Goal: Task Accomplishment & Management: Use online tool/utility

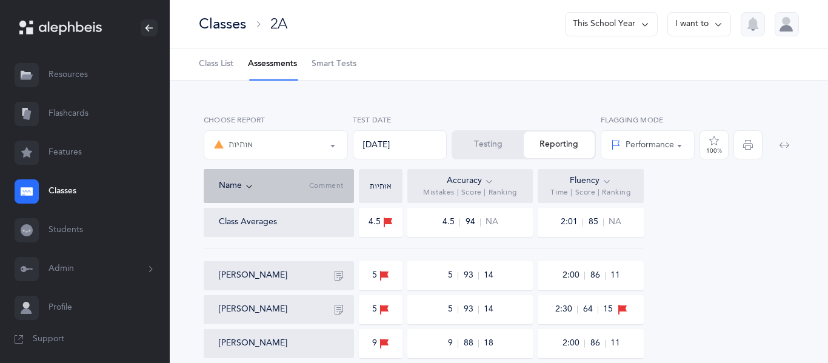
select select "2"
click at [81, 34] on icon at bounding box center [70, 28] width 63 height 14
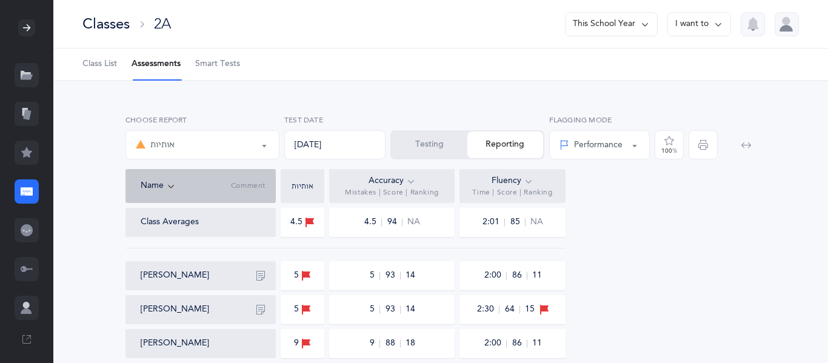
click at [32, 29] on div at bounding box center [26, 27] width 17 height 17
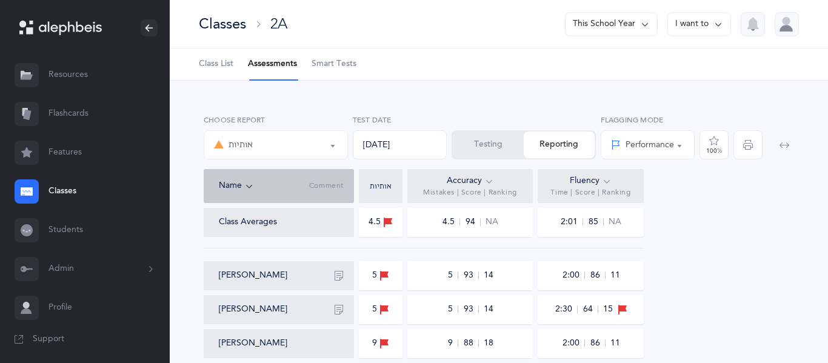
click at [58, 189] on link "Classes" at bounding box center [85, 191] width 170 height 39
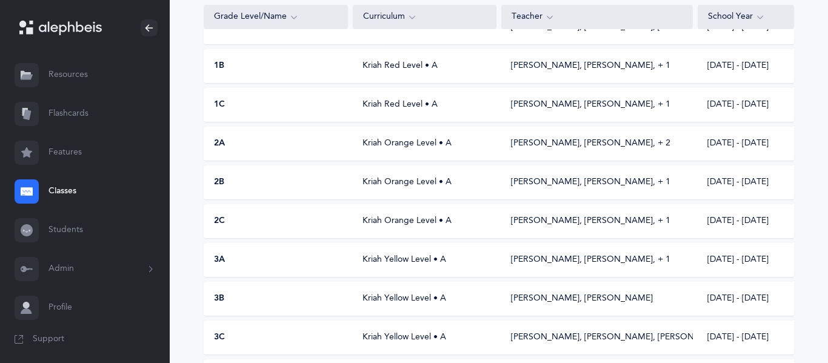
click at [69, 199] on link "Classes" at bounding box center [85, 191] width 170 height 39
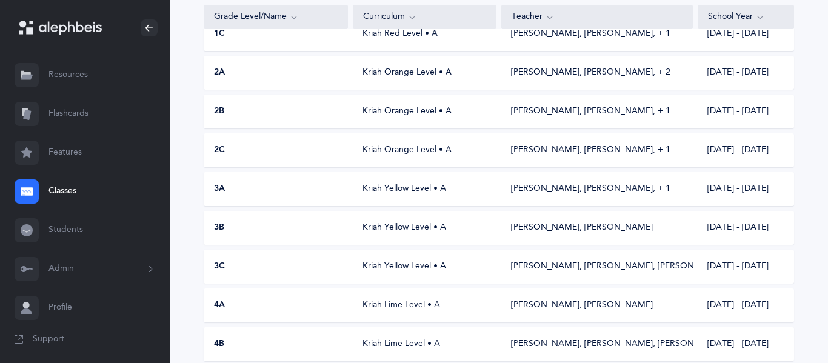
scroll to position [337, 0]
click at [298, 230] on div "3B" at bounding box center [276, 229] width 144 height 12
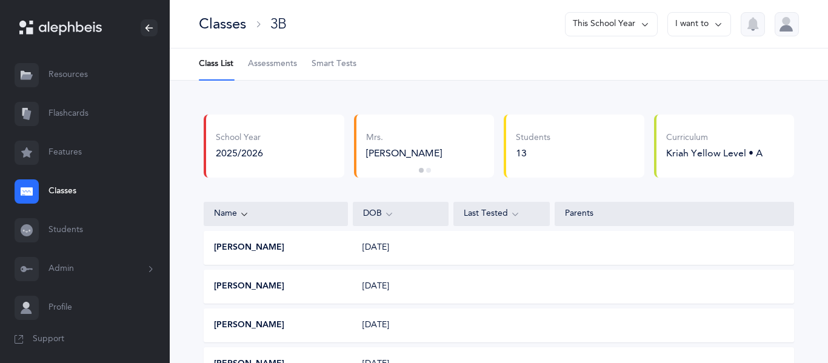
click at [297, 67] on span "Assessments" at bounding box center [272, 64] width 49 height 12
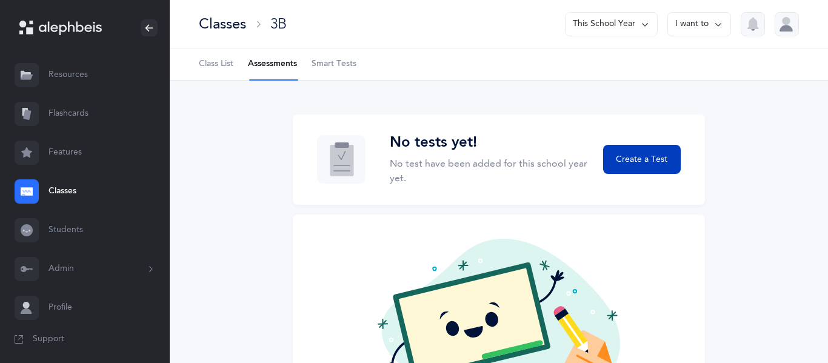
click at [610, 161] on button "Create a Test" at bounding box center [642, 159] width 78 height 29
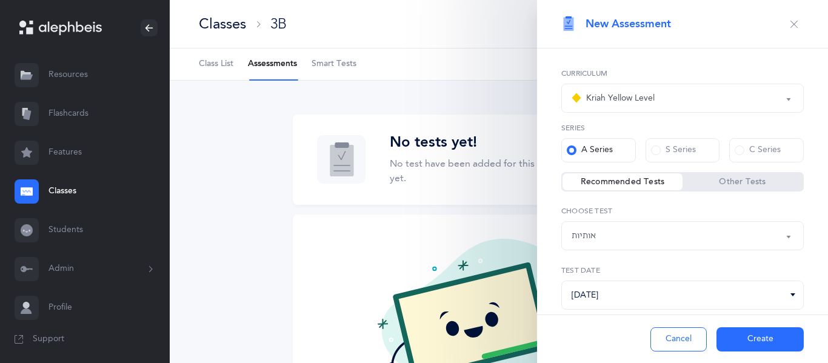
click at [635, 91] on div "Kriah Yellow Level" at bounding box center [612, 98] width 83 height 15
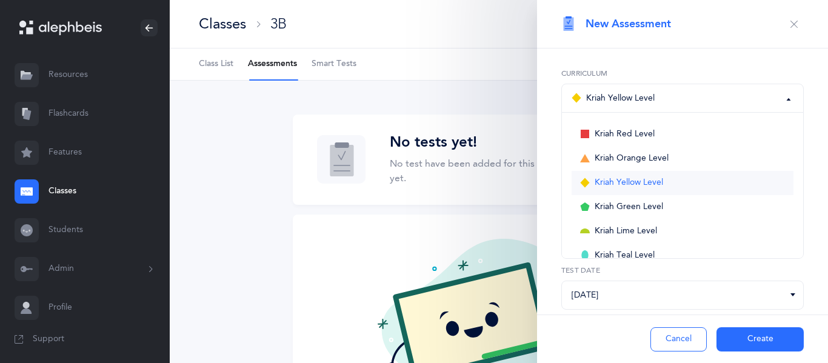
click at [597, 179] on span "Kriah Yellow Level" at bounding box center [628, 183] width 68 height 11
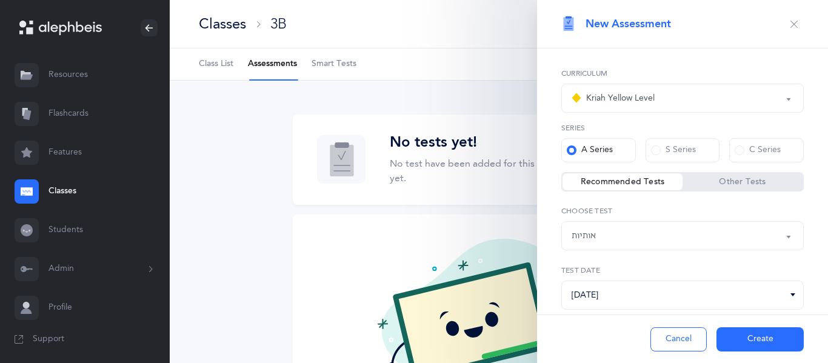
click at [636, 102] on div "Kriah Yellow Level" at bounding box center [612, 98] width 83 height 15
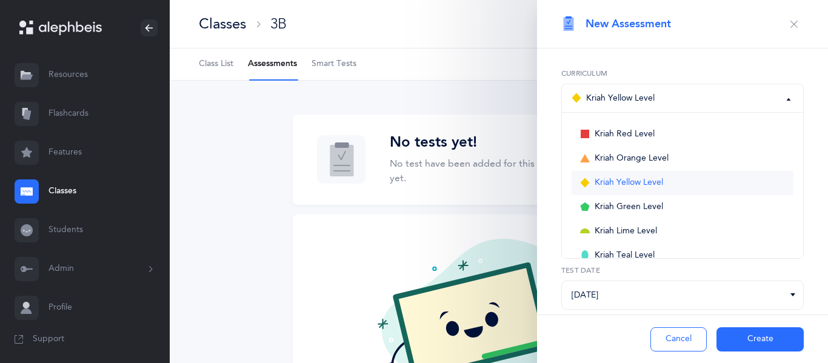
click at [639, 176] on link "Kriah Yellow Level" at bounding box center [682, 183] width 222 height 24
select select "5"
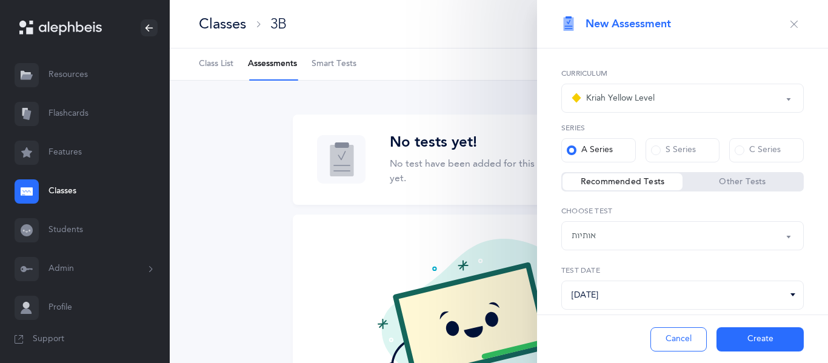
click at [609, 240] on div "אותיות" at bounding box center [682, 235] width 222 height 21
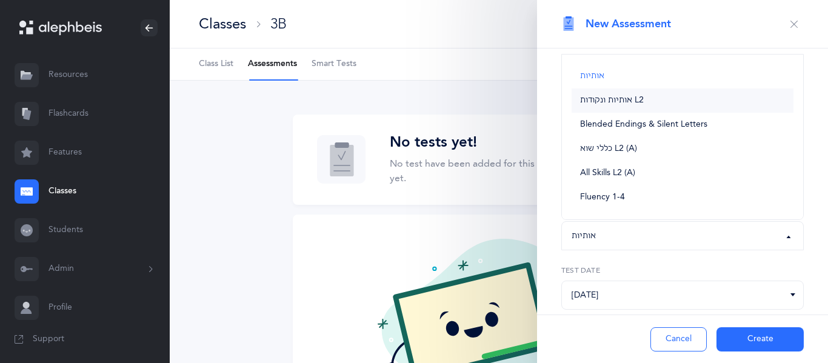
click at [657, 106] on link "אותיות ונקודות L2" at bounding box center [682, 100] width 222 height 24
select select "9"
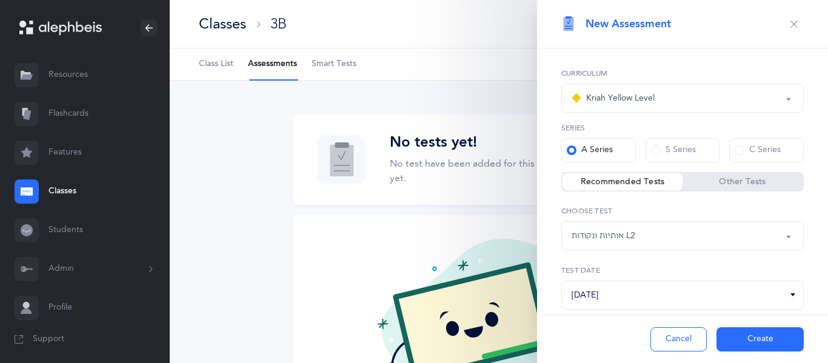
scroll to position [29, 0]
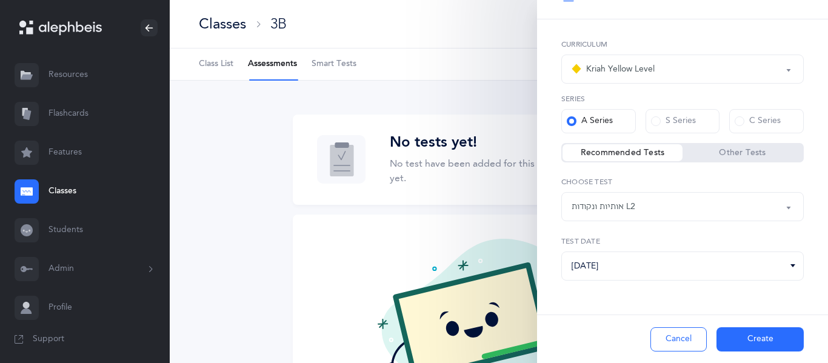
click at [745, 341] on button "Create" at bounding box center [759, 339] width 87 height 24
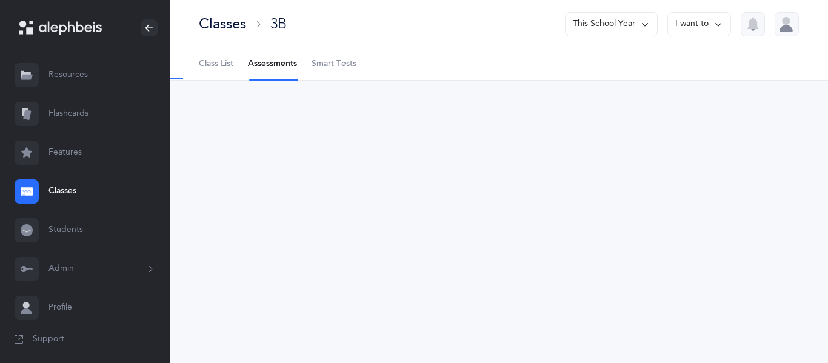
select select "9"
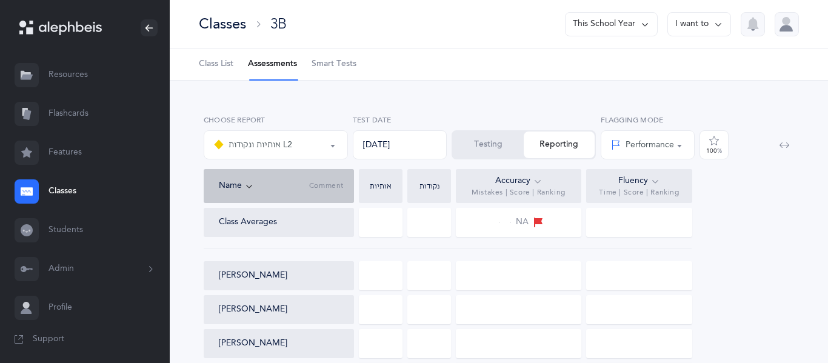
click at [516, 135] on button "Testing" at bounding box center [488, 144] width 71 height 27
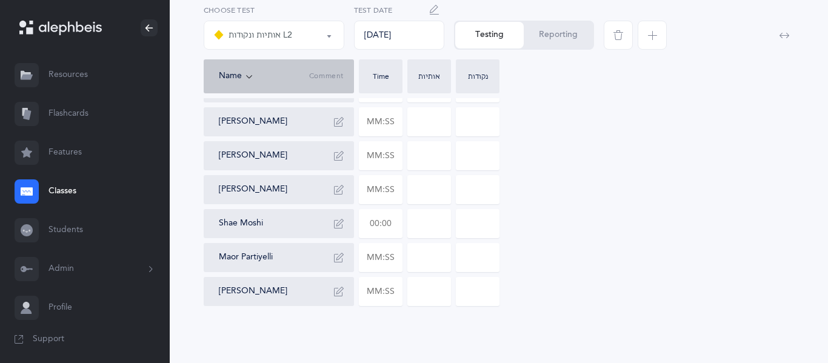
scroll to position [339, 0]
click at [390, 225] on input "text" at bounding box center [380, 222] width 42 height 28
type input "01:30"
type input "0"
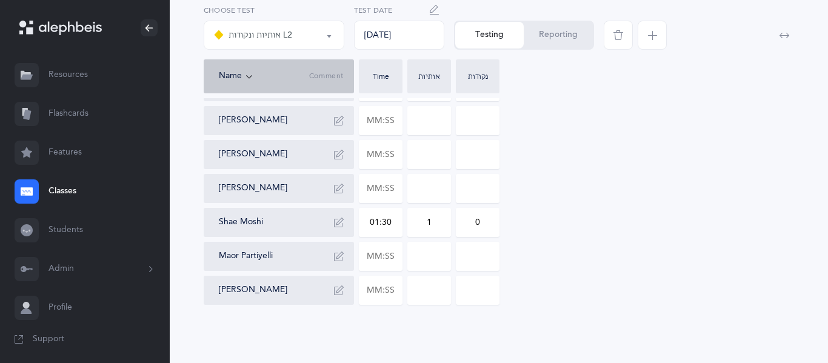
type input "1"
type input "3"
drag, startPoint x: 425, startPoint y: 218, endPoint x: 467, endPoint y: 235, distance: 44.3
click at [467, 235] on div "[PERSON_NAME] [PERSON_NAME] [PERSON_NAME] [PERSON_NAME] [PERSON_NAME] [PERSON_N…" at bounding box center [499, 87] width 590 height 436
type input "2"
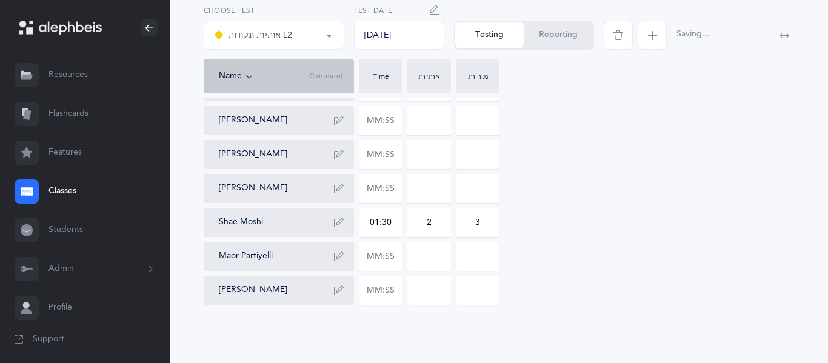
click at [690, 237] on div "[PERSON_NAME] [PERSON_NAME] [PERSON_NAME] [PERSON_NAME] [PERSON_NAME] [PERSON_N…" at bounding box center [499, 87] width 590 height 436
click at [338, 218] on icon "button" at bounding box center [339, 223] width 10 height 10
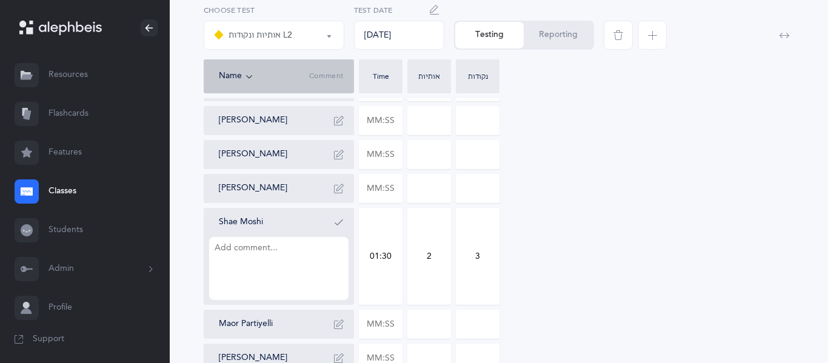
click at [241, 252] on textarea at bounding box center [278, 268] width 139 height 63
click at [331, 226] on button "button" at bounding box center [338, 222] width 19 height 19
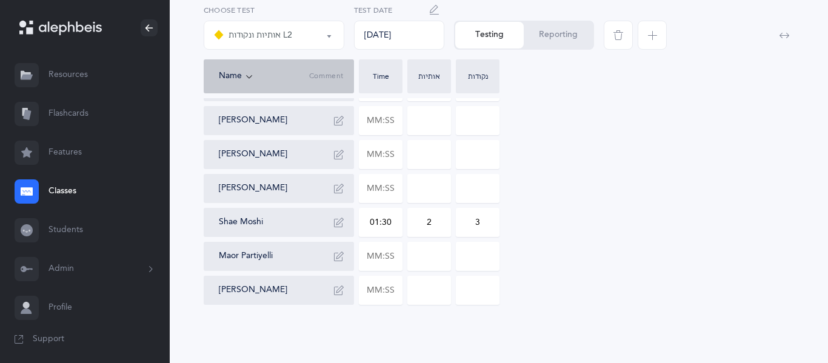
scroll to position [0, 0]
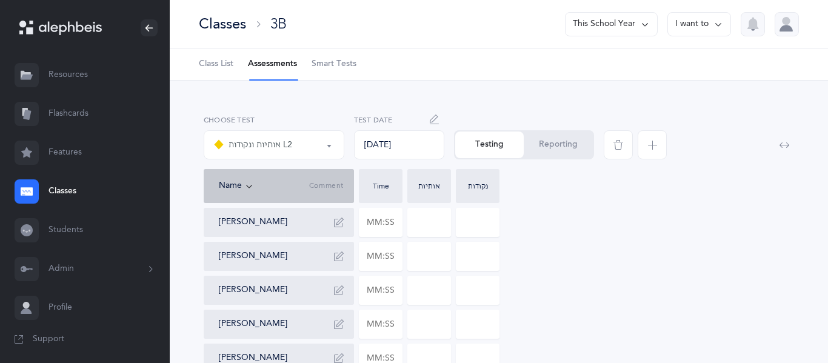
click at [531, 148] on button "Reporting" at bounding box center [558, 144] width 69 height 27
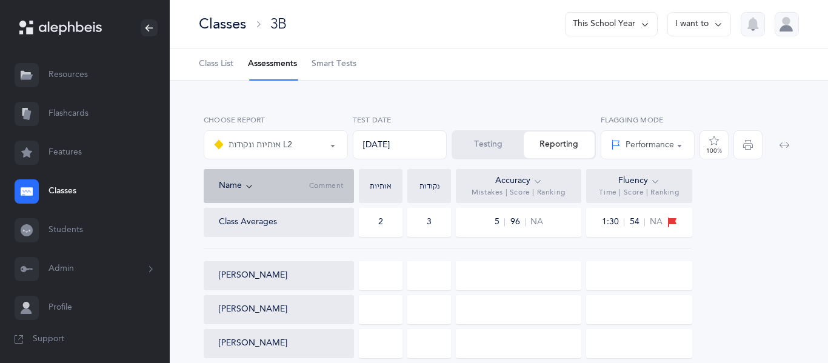
click at [493, 150] on button "Testing" at bounding box center [488, 144] width 71 height 27
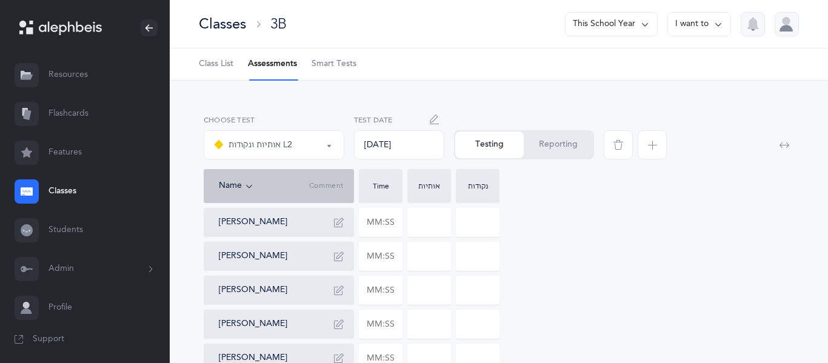
click at [218, 19] on div "Classes" at bounding box center [222, 24] width 47 height 20
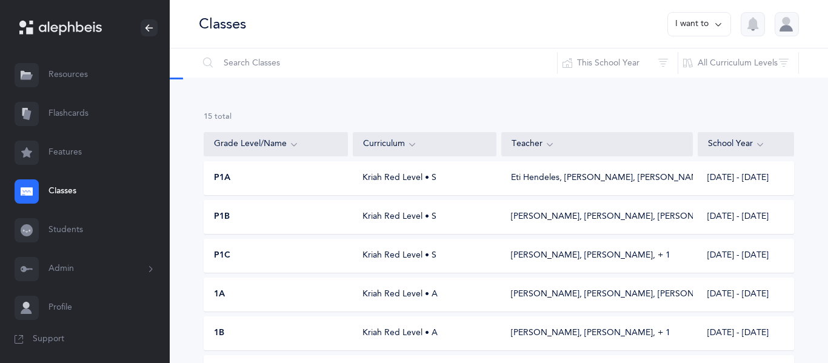
scroll to position [337, 0]
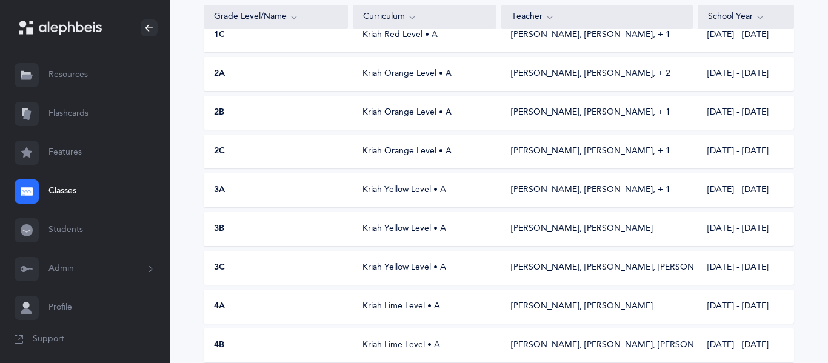
click at [345, 227] on div "3B" at bounding box center [276, 229] width 144 height 12
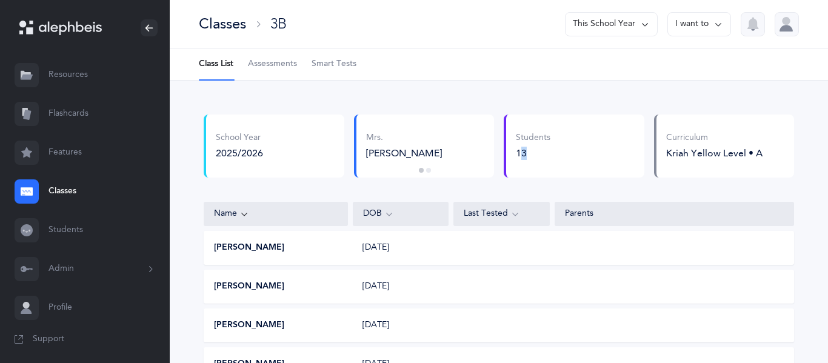
drag, startPoint x: 539, startPoint y: 151, endPoint x: 519, endPoint y: 151, distance: 20.6
click at [519, 151] on div "13" at bounding box center [533, 153] width 35 height 13
click at [522, 151] on div "13" at bounding box center [533, 153] width 35 height 13
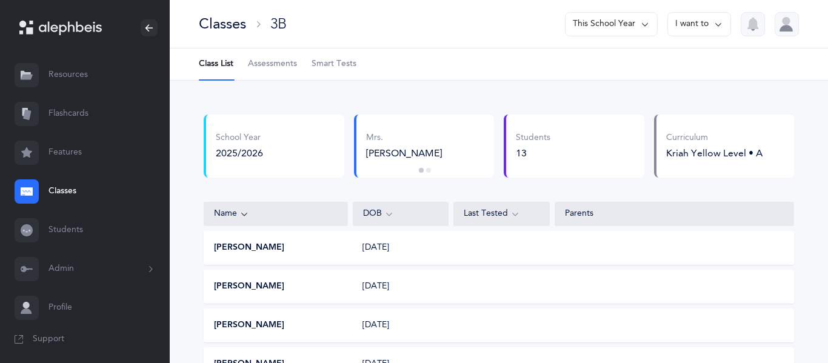
click at [225, 22] on div "Classes" at bounding box center [222, 24] width 47 height 20
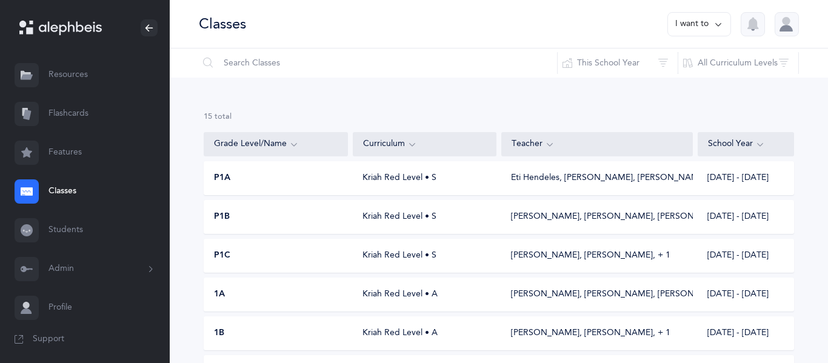
click at [490, 111] on div "15 results total" at bounding box center [499, 116] width 590 height 11
